Goal: Task Accomplishment & Management: Manage account settings

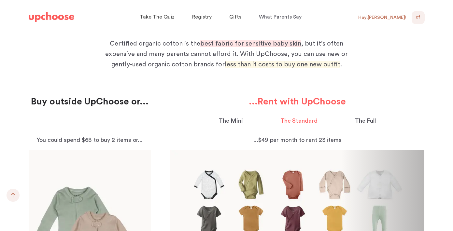
scroll to position [639, 0]
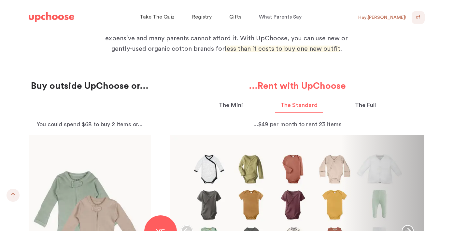
click at [390, 17] on div "Hey, Chris !" at bounding box center [382, 18] width 48 height 6
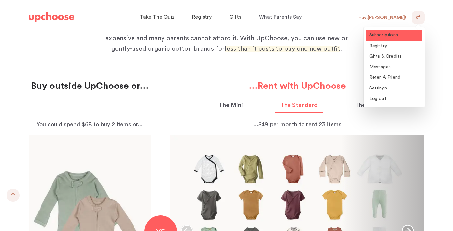
click at [388, 37] on span "Subscriptions" at bounding box center [383, 35] width 29 height 5
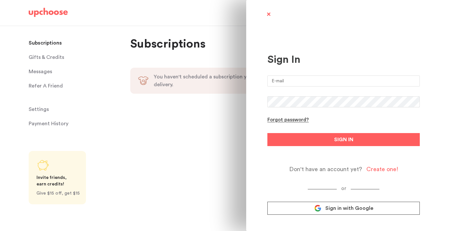
click at [266, 15] on span at bounding box center [269, 15] width 8 height 8
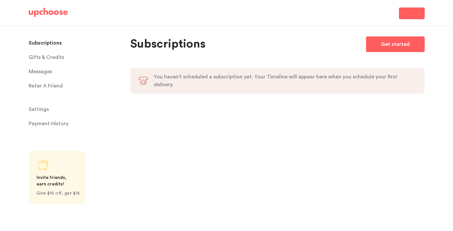
click at [406, 13] on span "Sign In" at bounding box center [412, 13] width 15 height 8
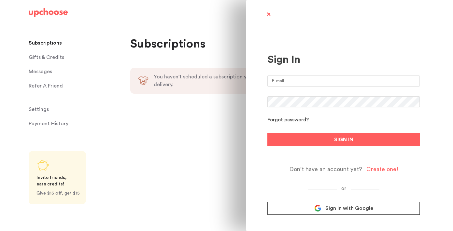
click at [335, 78] on input "email" at bounding box center [343, 81] width 152 height 11
type input "chrisfairbank12@gmail.com"
click at [331, 205] on link "Sign in with Google" at bounding box center [343, 208] width 152 height 13
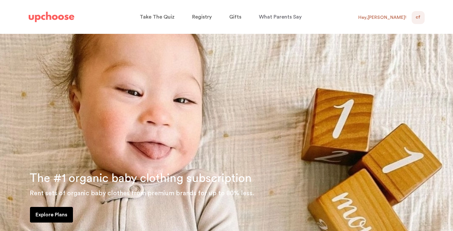
click at [417, 20] on span "CF" at bounding box center [418, 18] width 5 height 8
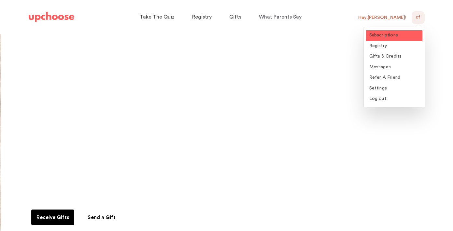
click at [378, 35] on span "Subscriptions" at bounding box center [383, 35] width 29 height 5
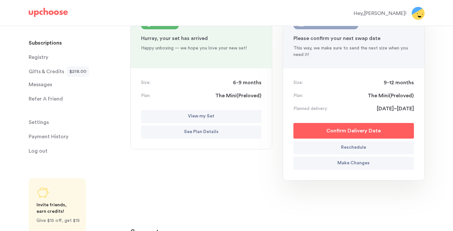
scroll to position [101, 0]
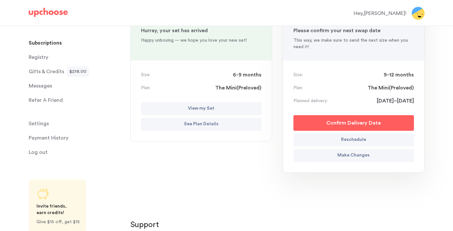
click at [319, 126] on button "Confirm Delivery Date" at bounding box center [354, 123] width 121 height 16
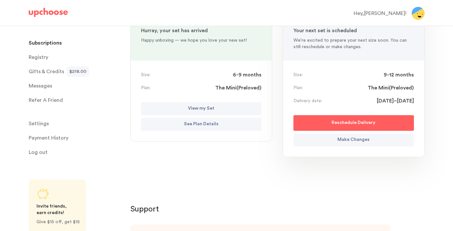
click at [278, 161] on div "[DATE] [DATE] Returned : 0-3 mon Thank you for returning your set... And being …" at bounding box center [277, 83] width 294 height 201
